Goal: Use online tool/utility: Utilize a website feature to perform a specific function

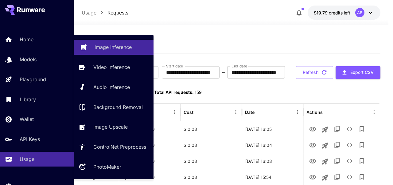
click at [102, 46] on p "Image Inference" at bounding box center [113, 46] width 37 height 7
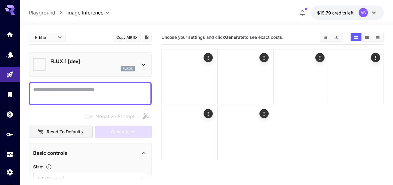
type input "**********"
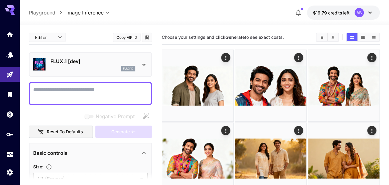
click at [78, 63] on p "FLUX.1 [dev]" at bounding box center [92, 60] width 85 height 7
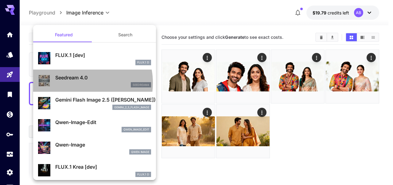
click at [80, 83] on div "seedream4" at bounding box center [103, 85] width 96 height 6
type input "**********"
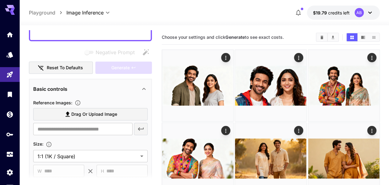
scroll to position [61, 0]
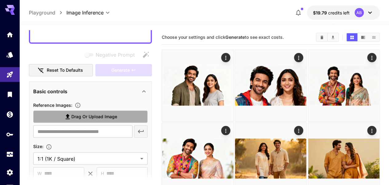
click at [87, 116] on span "Drag or upload image" at bounding box center [94, 117] width 46 height 8
click at [0, 0] on input "Drag or upload image" at bounding box center [0, 0] width 0 height 0
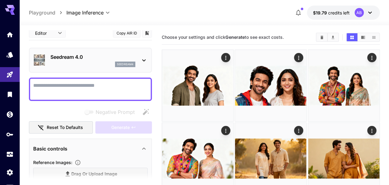
scroll to position [0, 0]
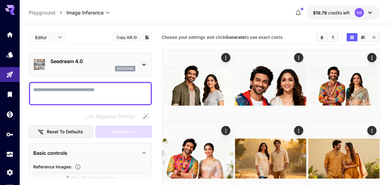
click at [84, 90] on textarea "Negative Prompt" at bounding box center [90, 93] width 114 height 15
paste textarea "**********"
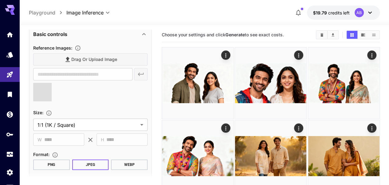
scroll to position [224, 0]
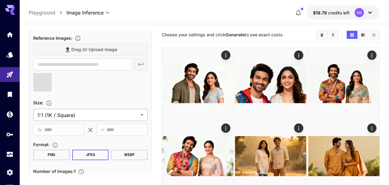
type textarea "**********"
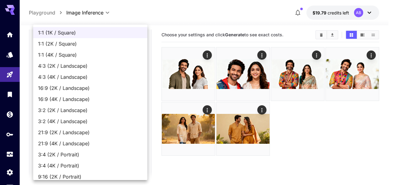
click at [88, 115] on body "**********" at bounding box center [196, 114] width 393 height 233
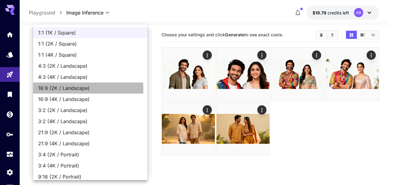
click at [80, 89] on span "16:9 (2K / Landscape)" at bounding box center [90, 87] width 104 height 7
type input "**********"
type input "****"
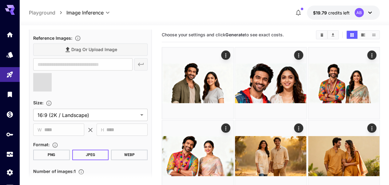
click at [125, 157] on button "WEBP" at bounding box center [129, 154] width 37 height 10
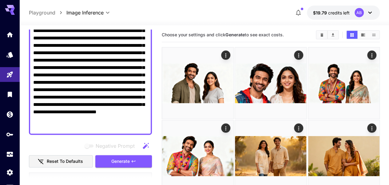
scroll to position [65, 0]
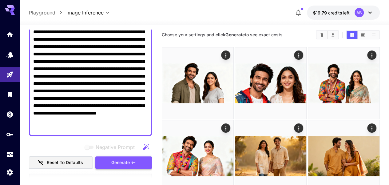
click at [124, 162] on span "Generate" at bounding box center [120, 163] width 18 height 8
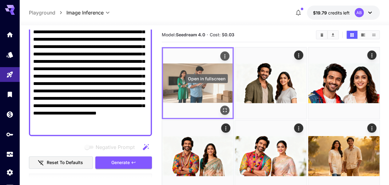
click at [222, 107] on icon "Open in fullscreen" at bounding box center [225, 110] width 6 height 6
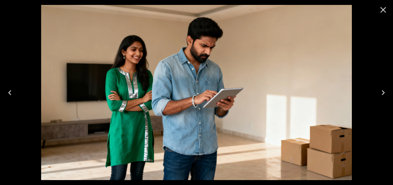
click at [380, 12] on icon "Close" at bounding box center [384, 10] width 10 height 10
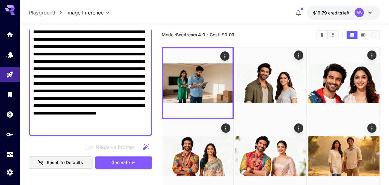
scroll to position [0, 0]
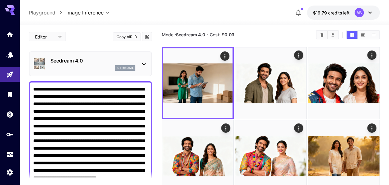
click at [69, 61] on p "Seedream 4.0" at bounding box center [92, 60] width 85 height 7
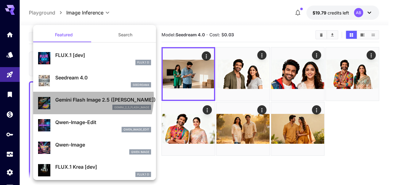
click at [83, 97] on p "Gemini Flash Image 2.5 ([PERSON_NAME])" at bounding box center [103, 99] width 96 height 7
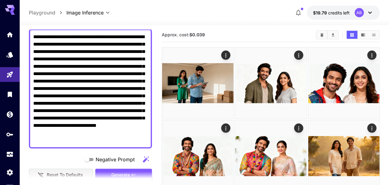
scroll to position [92, 0]
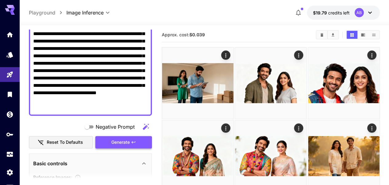
click at [123, 139] on span "Generate" at bounding box center [120, 142] width 18 height 8
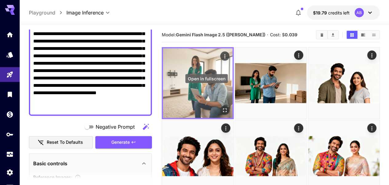
click at [222, 107] on icon "Open in fullscreen" at bounding box center [225, 110] width 6 height 6
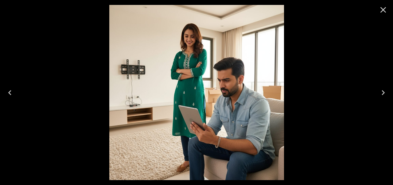
click at [381, 12] on icon "Close" at bounding box center [384, 10] width 6 height 6
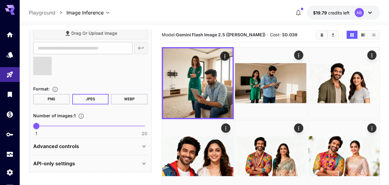
scroll to position [248, 0]
click at [112, 144] on div "Advanced controls" at bounding box center [86, 145] width 107 height 7
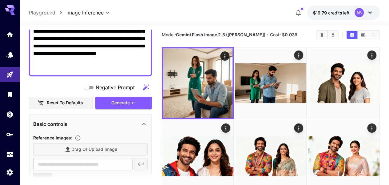
scroll to position [127, 0]
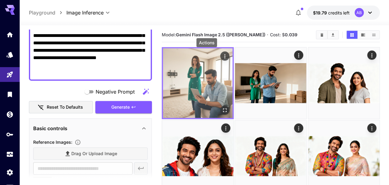
click at [222, 55] on icon "Actions" at bounding box center [225, 56] width 6 height 6
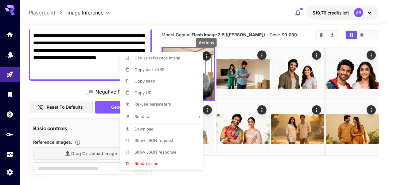
click at [160, 127] on li "Download" at bounding box center [163, 129] width 87 height 12
click at [190, 59] on li "Use as reference image" at bounding box center [163, 58] width 87 height 12
click at [62, 86] on div at bounding box center [196, 92] width 393 height 185
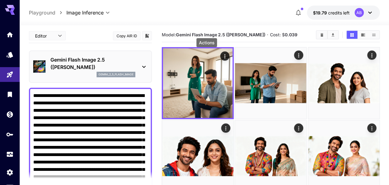
scroll to position [0, 0]
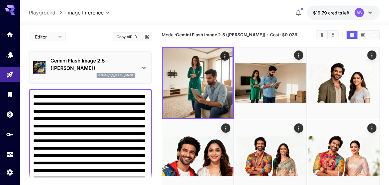
click at [136, 62] on div "Gemini Flash Image 2.5 ([PERSON_NAME]) gemini_2_5_flash_image" at bounding box center [90, 67] width 114 height 26
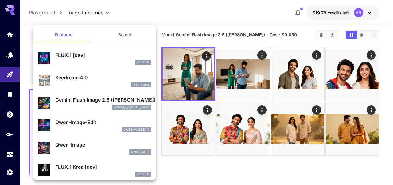
click at [111, 75] on p "Seedream 4.0" at bounding box center [103, 77] width 96 height 7
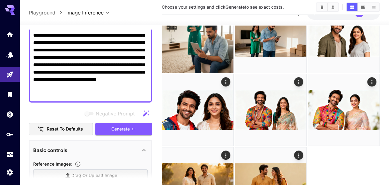
scroll to position [98, 0]
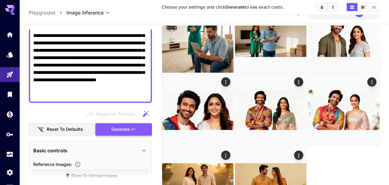
click at [119, 125] on span "Generate" at bounding box center [120, 129] width 18 height 8
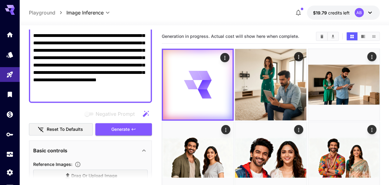
scroll to position [0, 0]
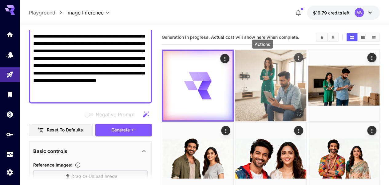
click at [296, 57] on icon "Actions" at bounding box center [299, 58] width 6 height 6
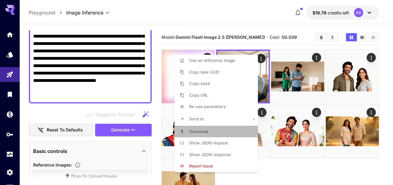
click at [211, 129] on li "Download" at bounding box center [218, 132] width 87 height 12
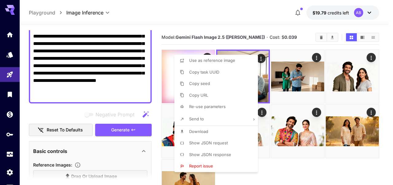
click at [199, 31] on div at bounding box center [196, 92] width 393 height 185
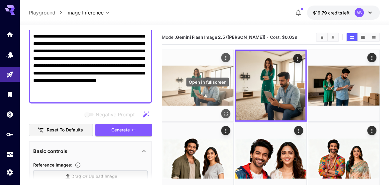
click at [223, 110] on icon "Open in fullscreen" at bounding box center [226, 113] width 6 height 6
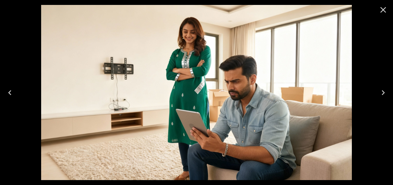
click at [381, 11] on icon "Close" at bounding box center [384, 10] width 10 height 10
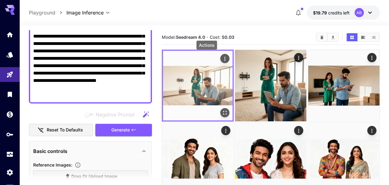
click at [222, 59] on icon "Actions" at bounding box center [225, 59] width 6 height 6
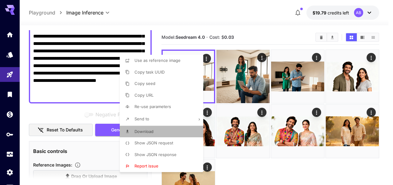
click at [168, 130] on li "Download" at bounding box center [163, 132] width 87 height 12
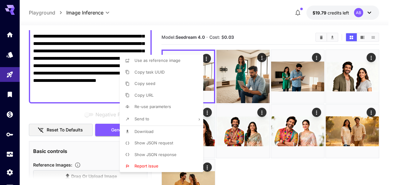
click at [66, 65] on div at bounding box center [196, 92] width 393 height 185
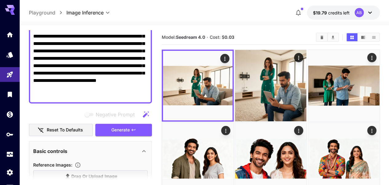
click at [90, 75] on textarea "**********" at bounding box center [90, 43] width 114 height 111
paste textarea
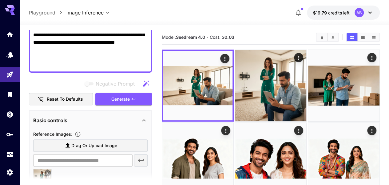
scroll to position [159, 0]
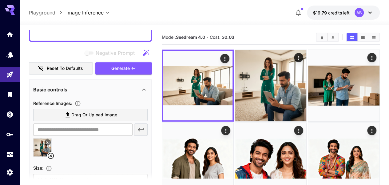
click at [51, 155] on icon at bounding box center [51, 155] width 6 height 6
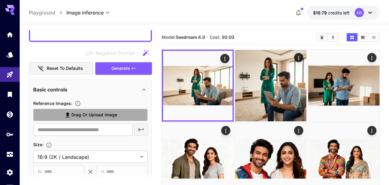
click at [80, 115] on span "Drag or upload image" at bounding box center [94, 115] width 46 height 8
click at [0, 0] on input "Drag or upload image" at bounding box center [0, 0] width 0 height 0
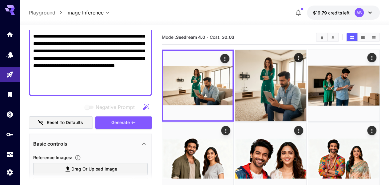
scroll to position [44, 0]
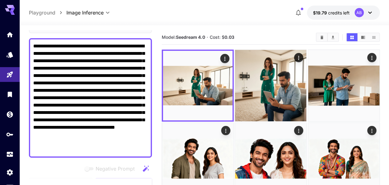
click at [88, 73] on textarea "**********" at bounding box center [90, 97] width 114 height 111
paste textarea
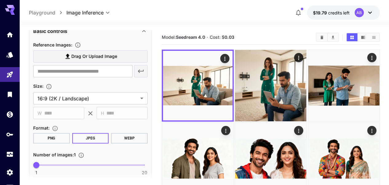
scroll to position [197, 0]
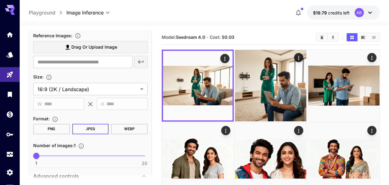
type textarea "**********"
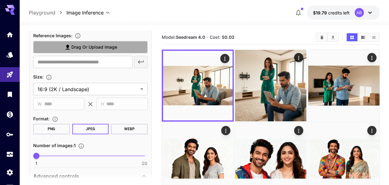
click at [101, 47] on span "Drag or upload image" at bounding box center [94, 47] width 46 height 8
click at [0, 0] on input "Drag or upload image" at bounding box center [0, 0] width 0 height 0
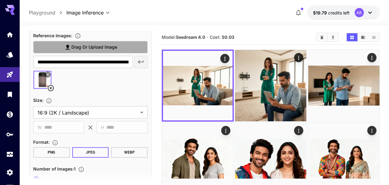
click at [92, 45] on span "Drag or upload image" at bounding box center [94, 47] width 46 height 8
click at [0, 0] on input "Drag or upload image" at bounding box center [0, 0] width 0 height 0
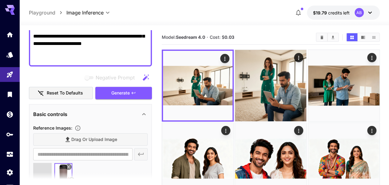
type input "**********"
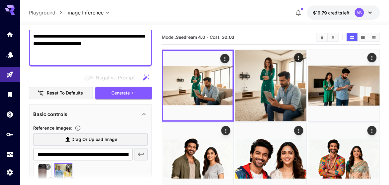
scroll to position [136, 0]
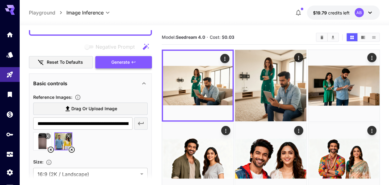
click at [120, 66] on button "Generate" at bounding box center [123, 62] width 57 height 13
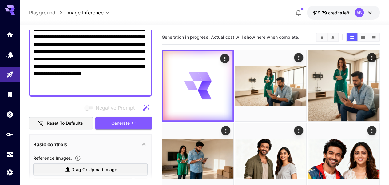
scroll to position [74, 0]
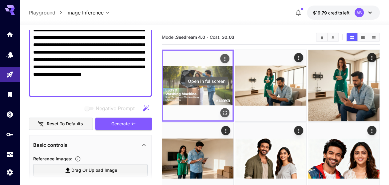
click at [222, 109] on icon "Open in fullscreen" at bounding box center [225, 112] width 6 height 6
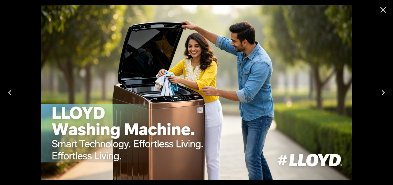
click at [384, 8] on icon "Close" at bounding box center [384, 10] width 10 height 10
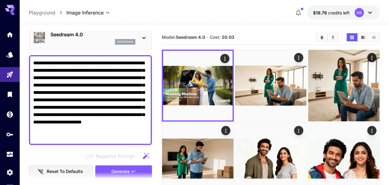
scroll to position [13, 0]
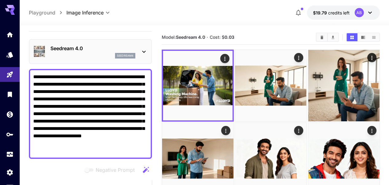
click at [90, 76] on textarea "**********" at bounding box center [90, 113] width 114 height 81
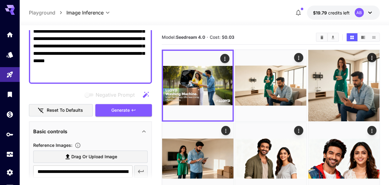
scroll to position [105, 0]
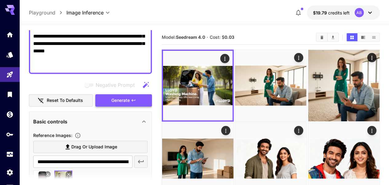
click at [112, 101] on span "Generate" at bounding box center [120, 101] width 18 height 8
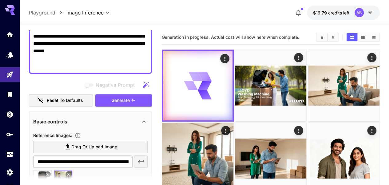
scroll to position [44, 0]
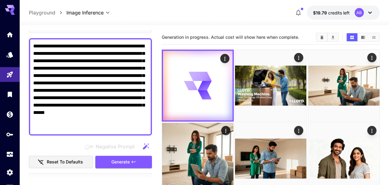
click at [112, 61] on textarea "**********" at bounding box center [90, 86] width 114 height 89
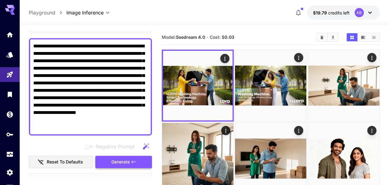
click at [132, 161] on icon "button" at bounding box center [134, 161] width 4 height 2
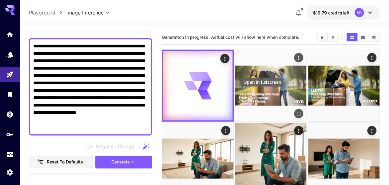
click at [296, 110] on icon "Open in fullscreen" at bounding box center [299, 113] width 6 height 6
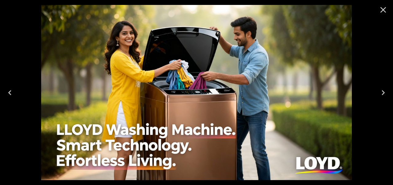
click at [384, 7] on icon "Close" at bounding box center [384, 10] width 10 height 10
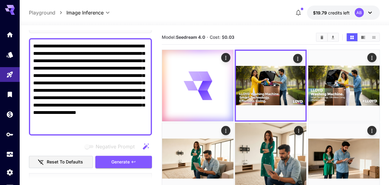
click at [137, 45] on textarea "**********" at bounding box center [90, 86] width 114 height 89
drag, startPoint x: 138, startPoint y: 45, endPoint x: 144, endPoint y: 45, distance: 6.8
click at [144, 45] on textarea "**********" at bounding box center [90, 86] width 114 height 89
click at [125, 77] on textarea "**********" at bounding box center [90, 86] width 114 height 89
click at [48, 52] on textarea "**********" at bounding box center [90, 86] width 114 height 89
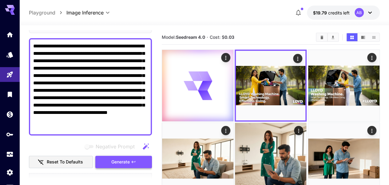
type textarea "**********"
click at [122, 162] on span "Generate" at bounding box center [120, 162] width 18 height 8
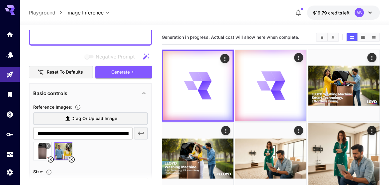
scroll to position [136, 0]
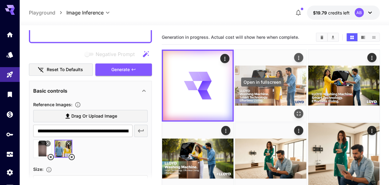
click at [296, 110] on icon "Open in fullscreen" at bounding box center [299, 113] width 6 height 6
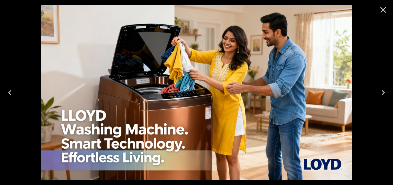
click at [386, 10] on icon "Close" at bounding box center [384, 10] width 10 height 10
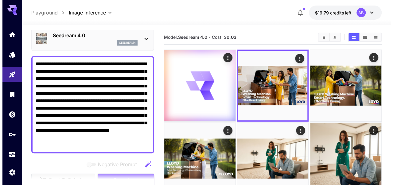
scroll to position [13, 0]
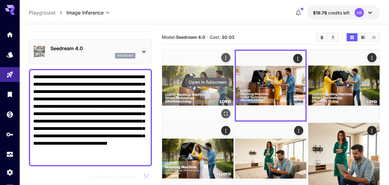
click at [223, 110] on icon "Open in fullscreen" at bounding box center [226, 113] width 6 height 6
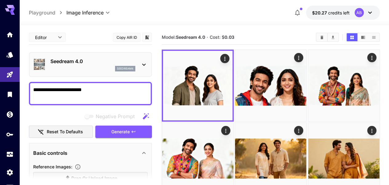
click at [101, 92] on textarea "**********" at bounding box center [90, 93] width 114 height 15
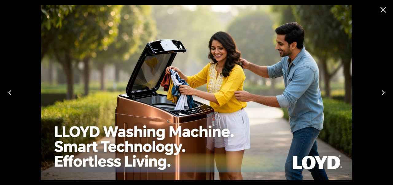
scroll to position [13, 0]
drag, startPoint x: 0, startPoint y: 0, endPoint x: 380, endPoint y: 13, distance: 380.1
click at [380, 13] on icon "Close" at bounding box center [384, 10] width 10 height 10
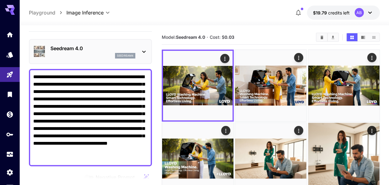
click at [89, 99] on textarea "**********" at bounding box center [90, 117] width 114 height 89
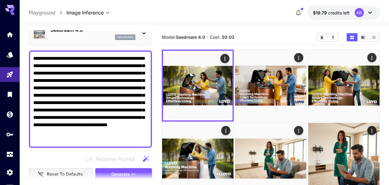
scroll to position [74, 0]
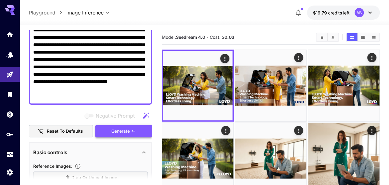
click at [117, 129] on span "Generate" at bounding box center [120, 131] width 18 height 8
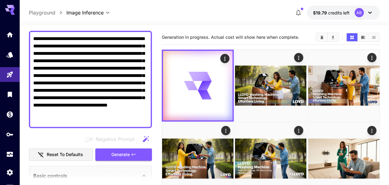
scroll to position [0, 0]
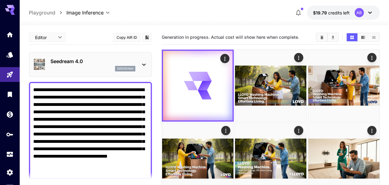
click at [100, 60] on p "Seedream 4.0" at bounding box center [92, 60] width 85 height 7
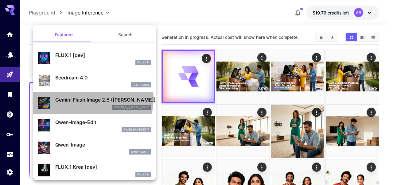
click at [88, 98] on p "Gemini Flash Image 2.5 ([PERSON_NAME])" at bounding box center [103, 99] width 96 height 7
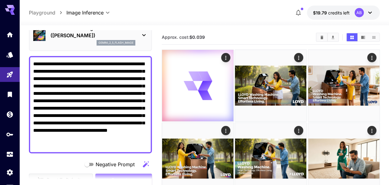
scroll to position [92, 0]
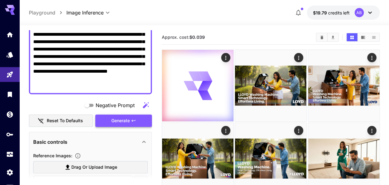
click at [124, 121] on span "Generate" at bounding box center [120, 121] width 18 height 8
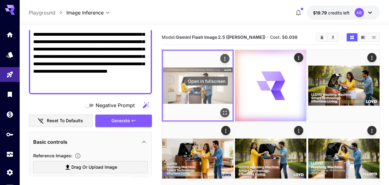
click at [223, 111] on icon "Open in fullscreen" at bounding box center [225, 113] width 4 height 4
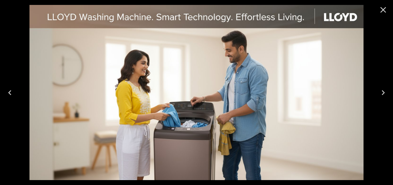
click at [380, 14] on icon "Close" at bounding box center [384, 10] width 10 height 10
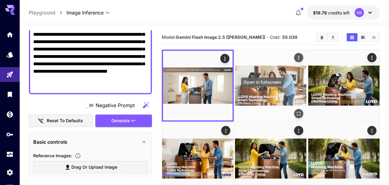
click at [296, 110] on icon "Open in fullscreen" at bounding box center [299, 113] width 6 height 6
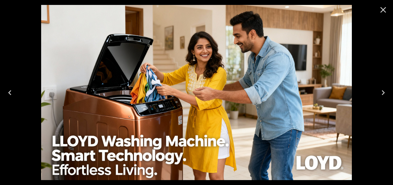
click at [384, 10] on icon "Close" at bounding box center [384, 10] width 6 height 6
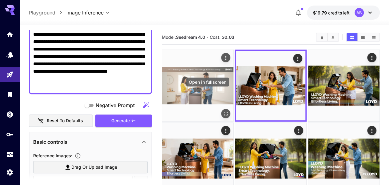
click at [221, 109] on div "Open in fullscreen" at bounding box center [225, 113] width 9 height 9
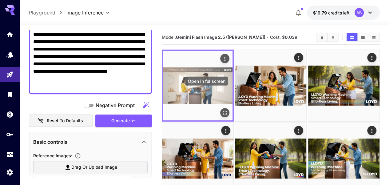
click at [222, 109] on icon "Open in fullscreen" at bounding box center [225, 112] width 6 height 6
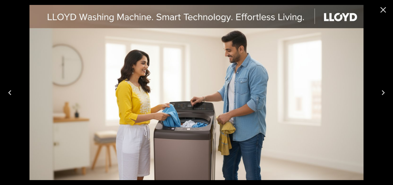
click at [382, 9] on icon "Close" at bounding box center [384, 10] width 10 height 10
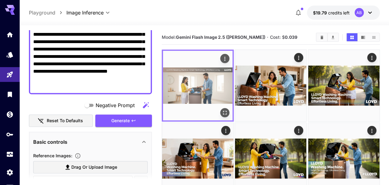
drag, startPoint x: 187, startPoint y: 73, endPoint x: 207, endPoint y: 58, distance: 25.2
click at [222, 58] on icon "Actions" at bounding box center [225, 59] width 6 height 6
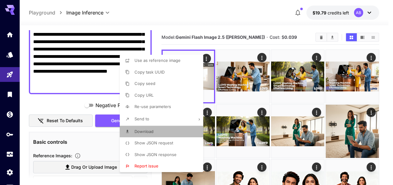
click at [158, 128] on li "Download" at bounding box center [163, 132] width 87 height 12
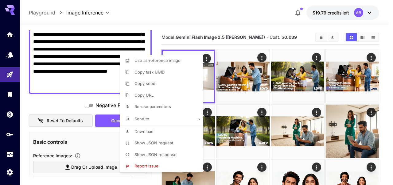
click at [181, 31] on div at bounding box center [196, 92] width 393 height 185
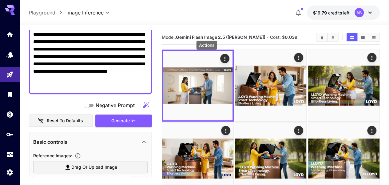
scroll to position [61, 0]
